Goal: Task Accomplishment & Management: Complete application form

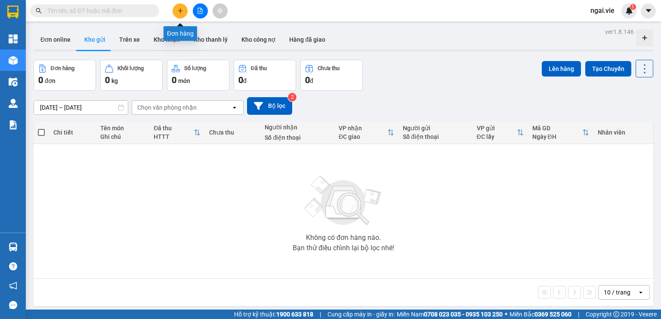
click at [178, 11] on icon "plus" at bounding box center [180, 10] width 5 height 0
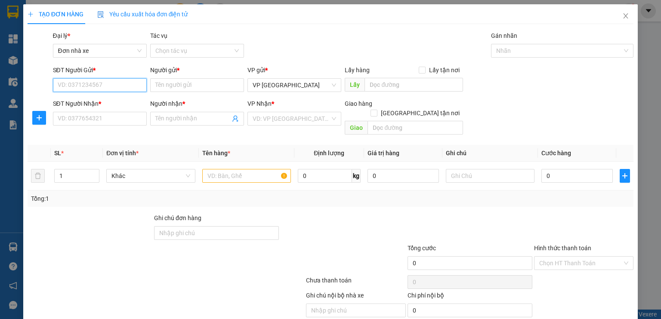
click at [71, 81] on input "SĐT Người Gửi *" at bounding box center [100, 85] width 94 height 14
click at [77, 86] on input "SĐT Người Gửi *" at bounding box center [100, 85] width 94 height 14
type input "0817816439"
click at [180, 81] on input "Người gửi *" at bounding box center [197, 85] width 94 height 14
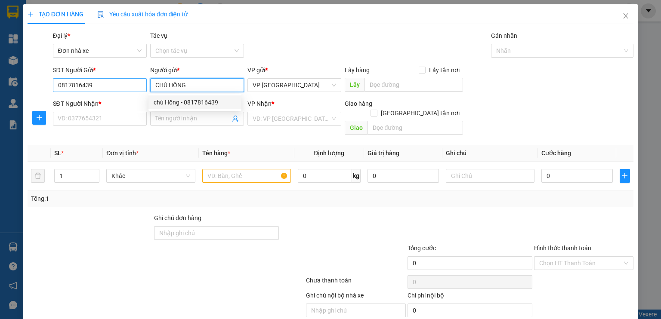
type input "CHÚ HỒNG"
drag, startPoint x: 100, startPoint y: 86, endPoint x: 15, endPoint y: 92, distance: 85.5
click at [15, 92] on div "TẠO ĐƠN HÀNG Yêu cầu xuất hóa đơn điện tử Transit Pickup Surcharge Ids Transit …" at bounding box center [330, 159] width 661 height 319
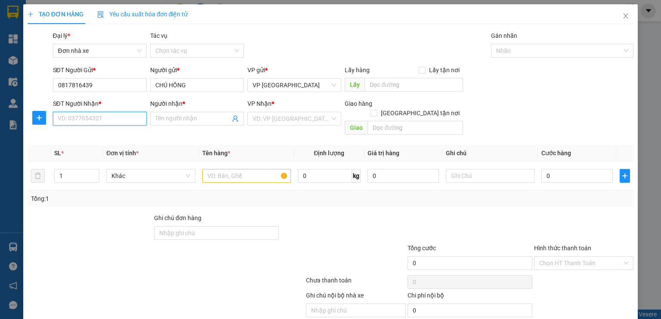
click at [87, 123] on input "SĐT Người Nhận *" at bounding box center [100, 119] width 94 height 14
paste input "0817816439"
type input "0817816439"
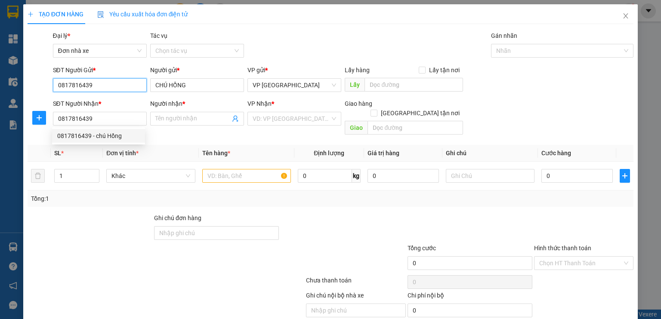
drag, startPoint x: 103, startPoint y: 82, endPoint x: 0, endPoint y: 80, distance: 102.9
click at [0, 80] on div "TẠO ĐƠN HÀNG Yêu cầu xuất hóa đơn điện tử Transit Pickup Surcharge Ids Transit …" at bounding box center [330, 159] width 661 height 319
type input "0945529789"
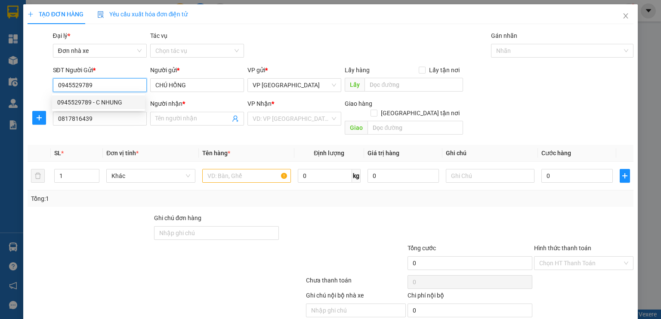
click at [105, 102] on div "0945529789 - C NHUNG" at bounding box center [98, 102] width 83 height 9
type input "C NHUNG"
type input "NGƯỜI NHẬN THANH TOÁN"
type input "40.000"
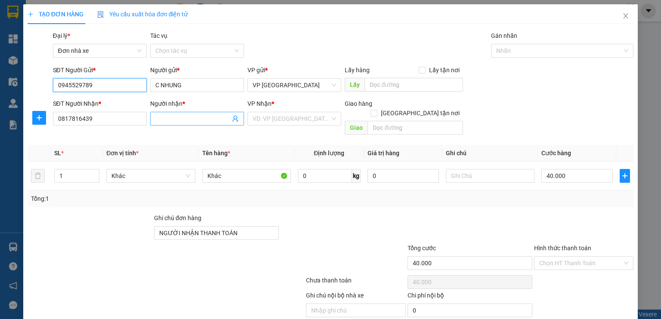
type input "0945529789"
click at [188, 123] on input "Người nhận *" at bounding box center [192, 118] width 75 height 9
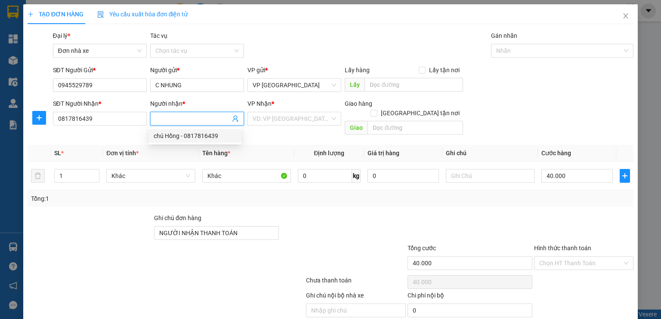
click at [187, 140] on div "chú Hồng - 0817816439" at bounding box center [195, 135] width 83 height 9
type input "chú Hồng"
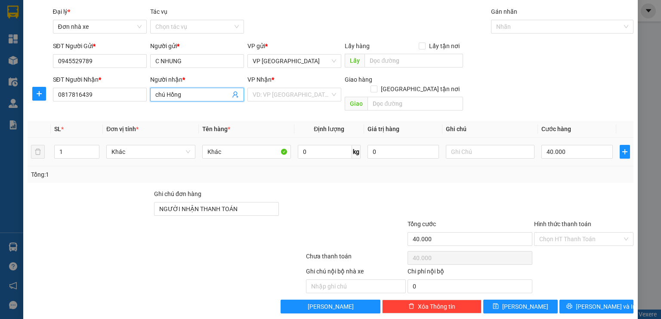
scroll to position [25, 0]
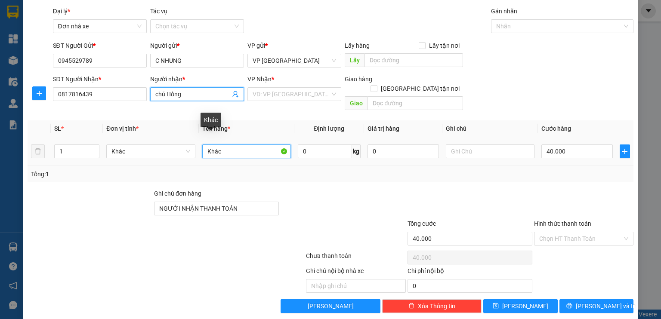
click at [238, 145] on input "Khác" at bounding box center [246, 152] width 89 height 14
type input "K"
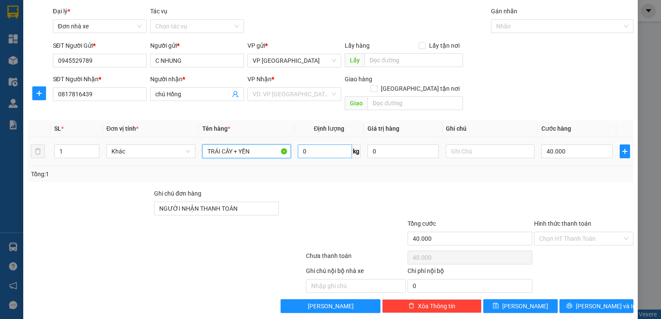
type input "TRÁI CÂY + YẾN"
click at [315, 145] on input "0" at bounding box center [325, 152] width 54 height 14
click at [157, 98] on input "chú Hồng" at bounding box center [192, 94] width 75 height 9
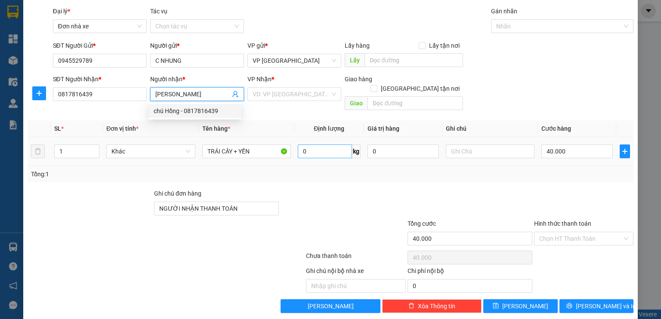
type input "[PERSON_NAME]"
click at [311, 145] on input "0" at bounding box center [325, 152] width 54 height 14
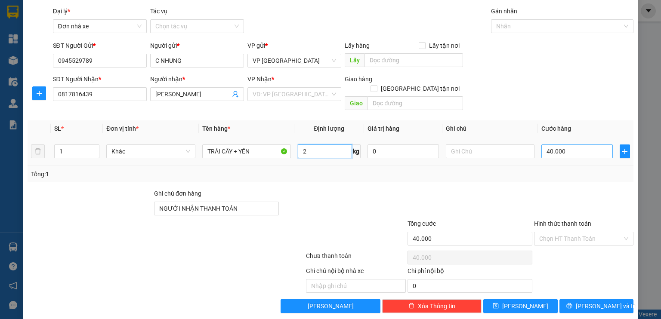
type input "2"
click at [582, 145] on input "40.000" at bounding box center [577, 152] width 71 height 14
type input "5"
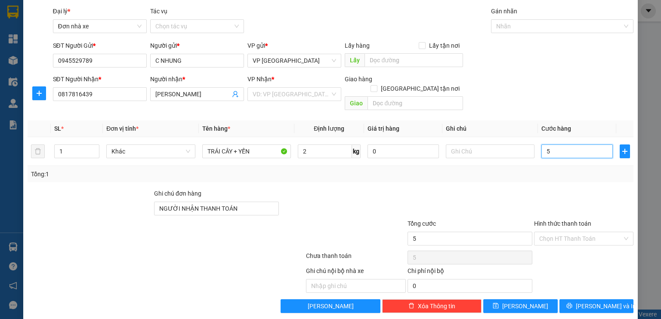
type input "50"
type input "500"
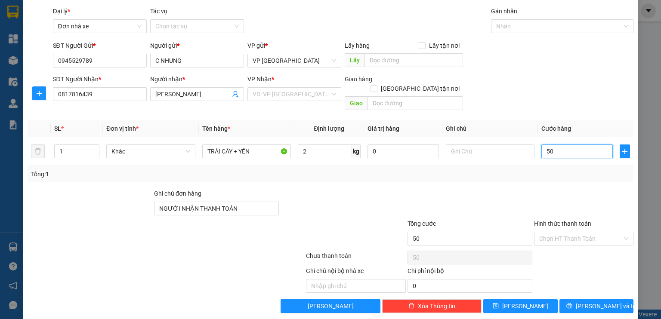
type input "500"
type input "5.000"
type input "50.000"
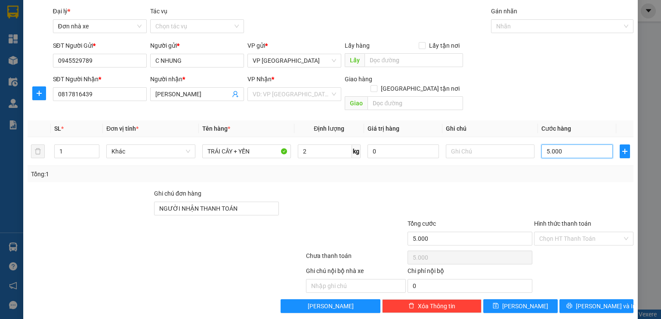
type input "50.000"
type input "500.000"
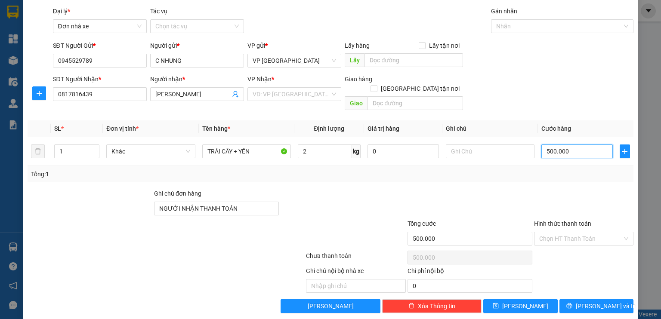
type input "50.000"
click at [545, 232] on input "Hình thức thanh toán" at bounding box center [580, 238] width 83 height 13
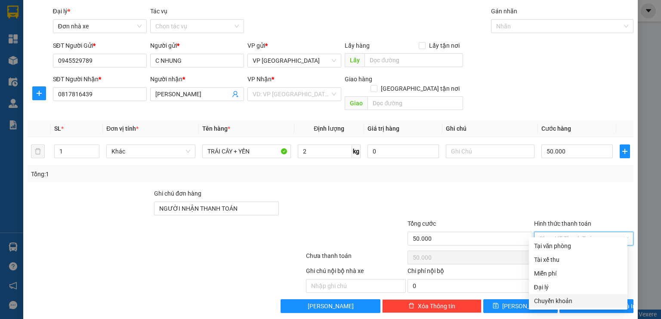
click at [545, 302] on div "Chuyển khoản" at bounding box center [578, 301] width 88 height 9
type input "0"
click at [461, 146] on input "text" at bounding box center [490, 152] width 89 height 14
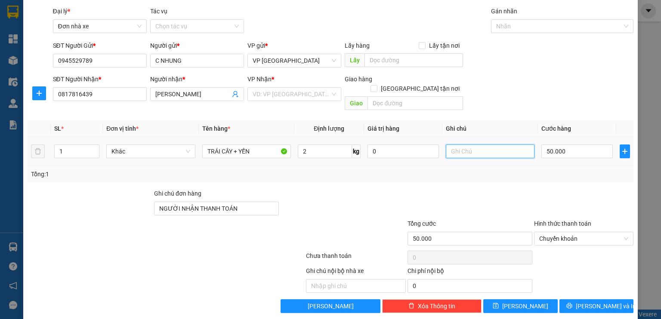
paste input "[DATE] 11:57:27"
type input "[DATE] 11:57:27"
click at [573, 303] on icon "printer" at bounding box center [570, 306] width 6 height 6
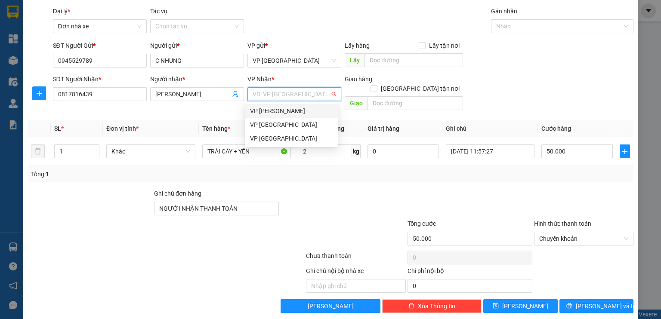
click at [262, 92] on input "search" at bounding box center [291, 94] width 77 height 13
click at [268, 112] on div "VP [PERSON_NAME]" at bounding box center [291, 110] width 83 height 9
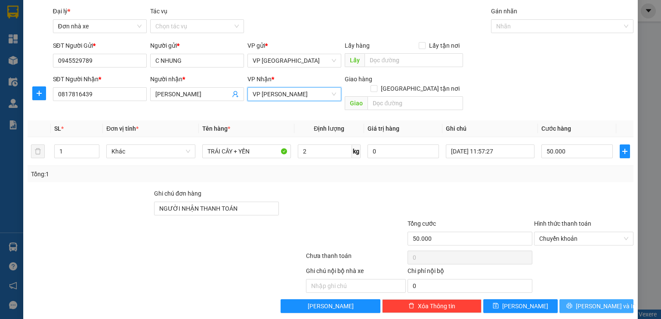
click at [582, 300] on button "[PERSON_NAME] và In" at bounding box center [597, 307] width 74 height 14
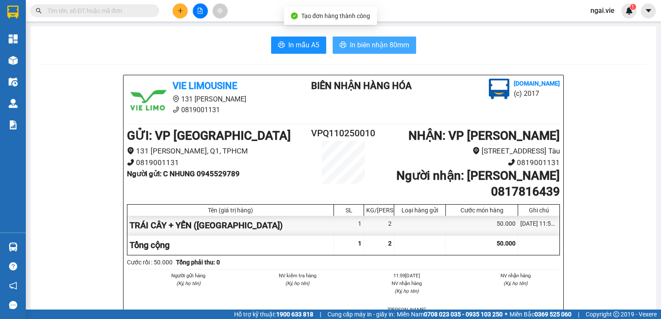
click at [377, 44] on span "In biên nhận 80mm" at bounding box center [379, 45] width 59 height 11
click at [360, 41] on span "In biên nhận 80mm" at bounding box center [379, 45] width 59 height 11
click at [377, 42] on span "In biên nhận 80mm" at bounding box center [379, 45] width 59 height 11
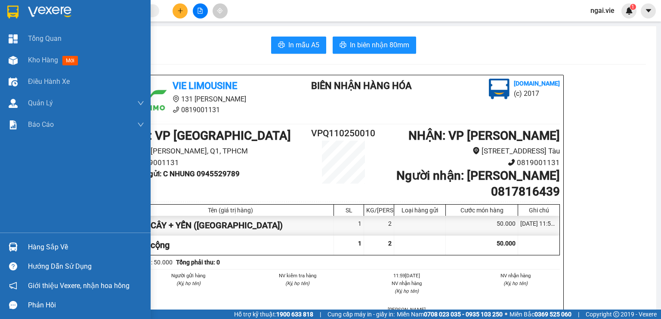
click at [12, 12] on img at bounding box center [12, 12] width 11 height 13
